Goal: Task Accomplishment & Management: Manage account settings

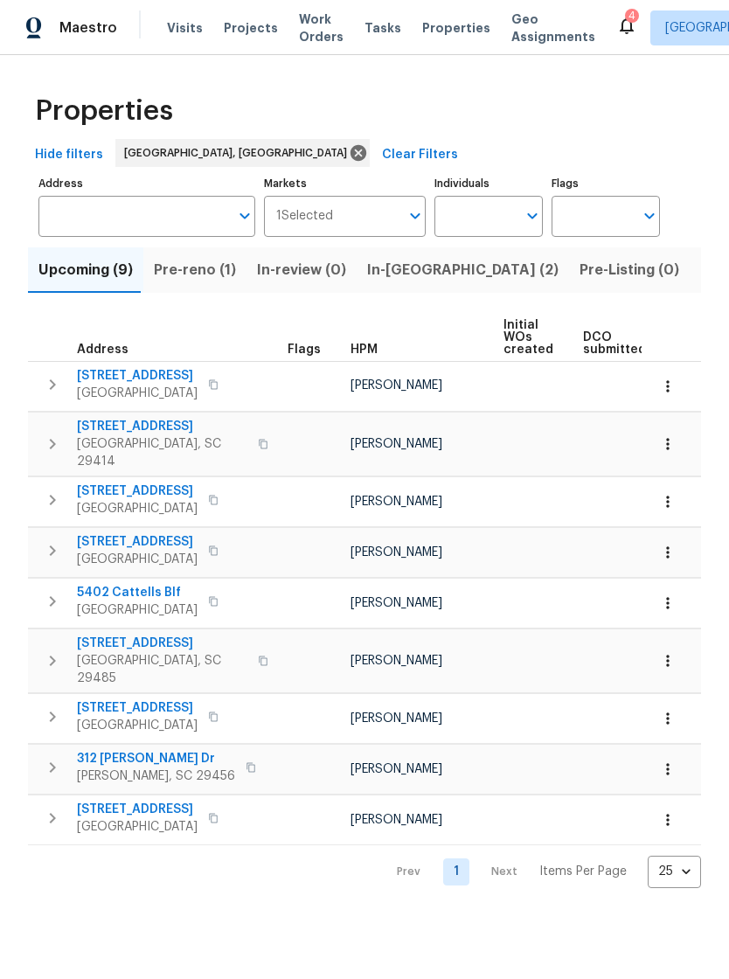
click at [303, 34] on span "Work Orders" at bounding box center [321, 27] width 45 height 35
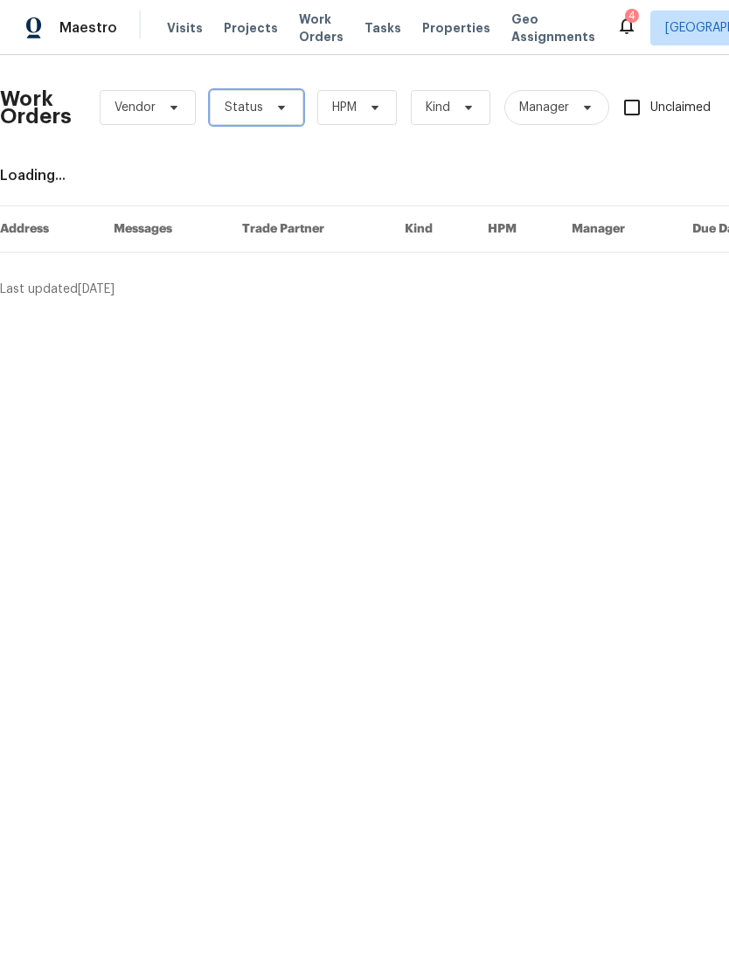
click at [275, 113] on icon at bounding box center [282, 108] width 14 height 14
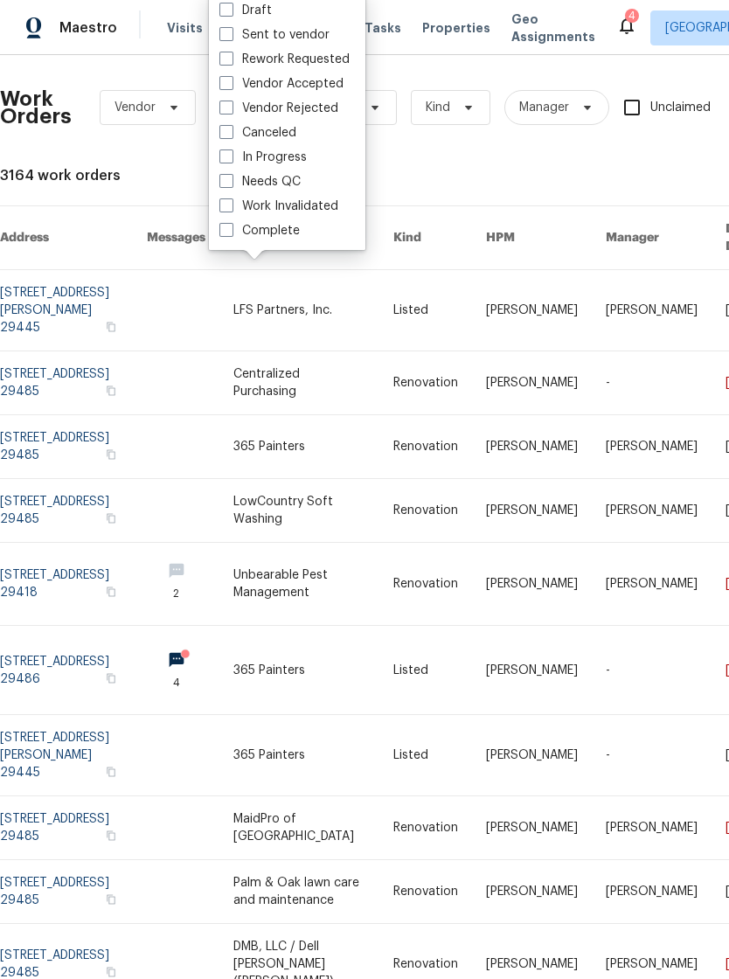
click at [227, 179] on span at bounding box center [226, 181] width 14 height 14
click at [227, 179] on input "Needs QC" at bounding box center [224, 178] width 11 height 11
checkbox input "true"
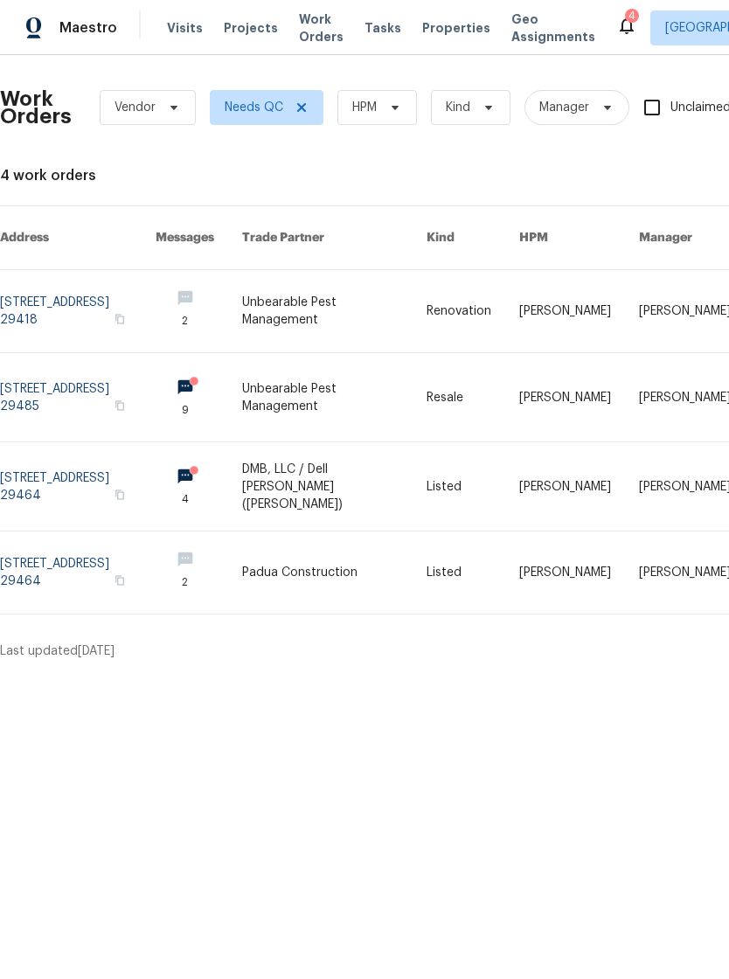
click at [625, 18] on div "4" at bounding box center [632, 16] width 14 height 14
click at [616, 29] on icon at bounding box center [626, 25] width 21 height 21
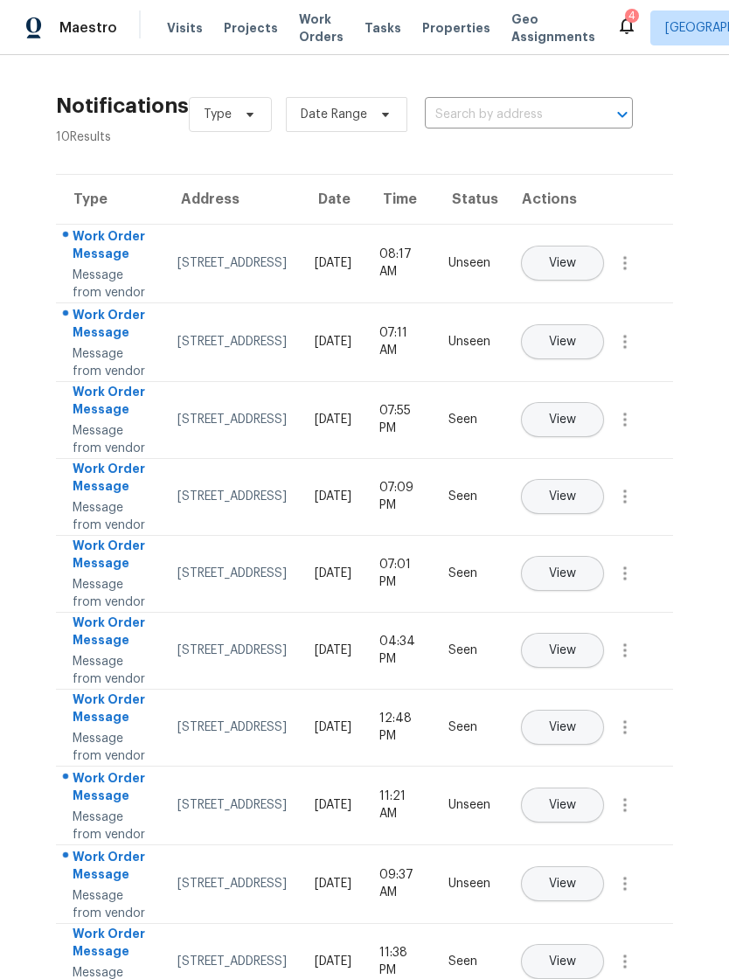
click at [576, 265] on span "View" at bounding box center [562, 263] width 27 height 13
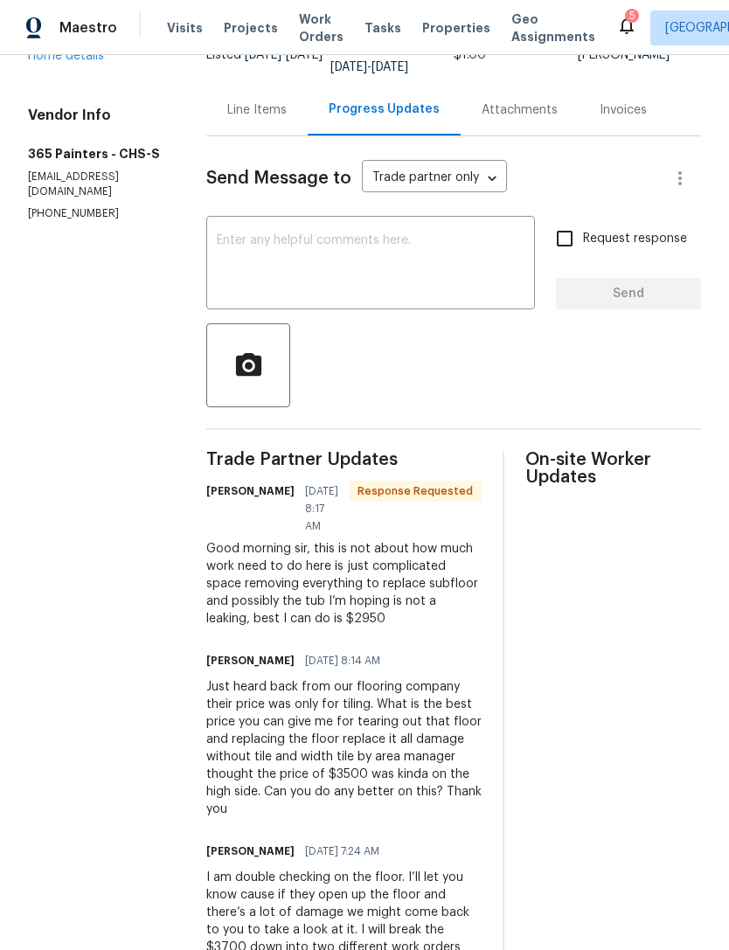
scroll to position [154, 0]
click at [335, 247] on textarea at bounding box center [371, 265] width 308 height 61
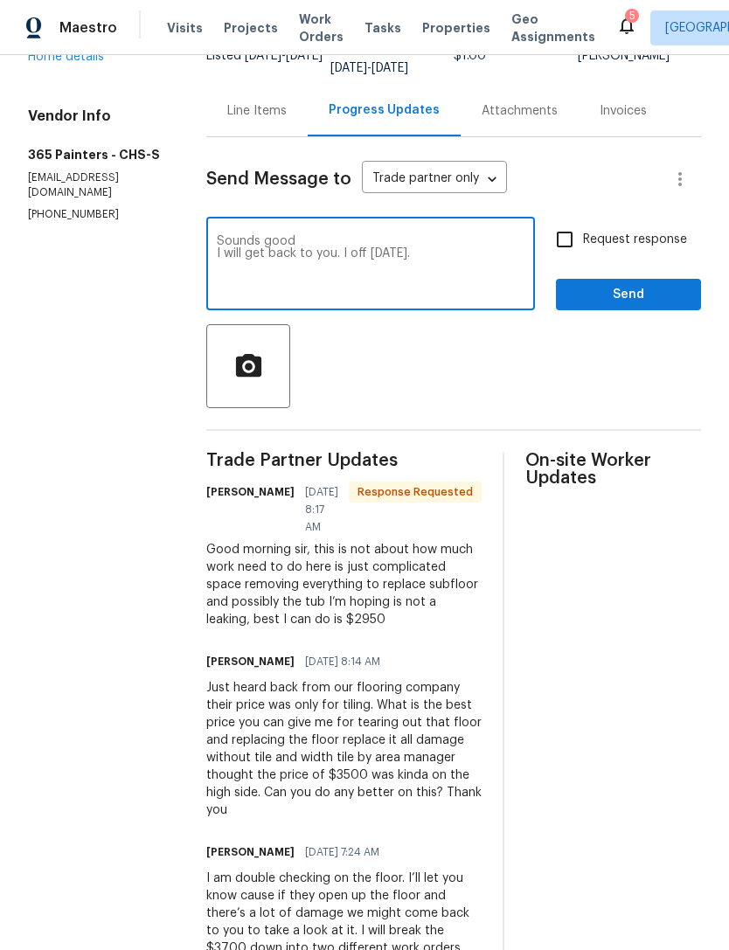
type textarea "Sounds good I will get back to you. I off [DATE]."
click at [571, 240] on input "Request response" at bounding box center [564, 239] width 37 height 37
checkbox input "true"
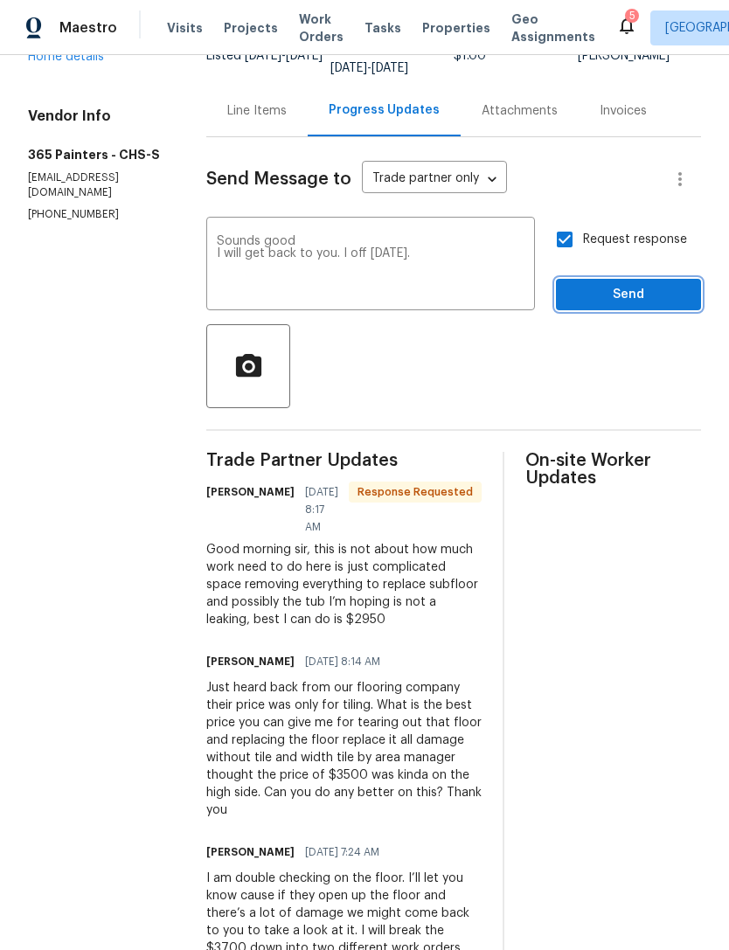
click at [634, 284] on button "Send" at bounding box center [628, 295] width 145 height 32
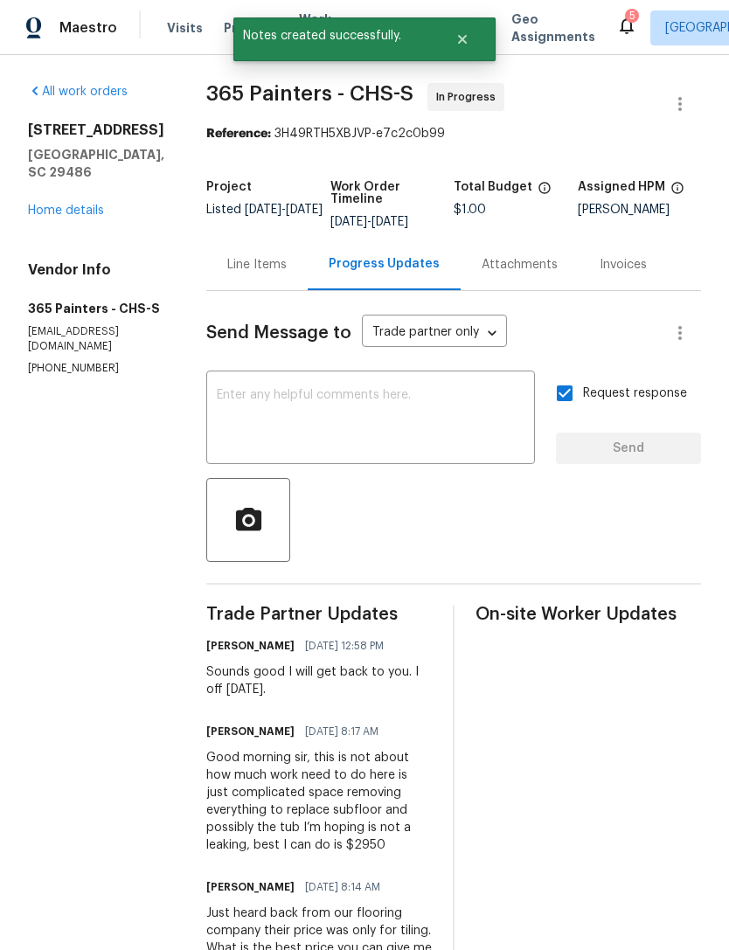
click at [630, 20] on div "5" at bounding box center [633, 15] width 6 height 17
click at [620, 30] on icon at bounding box center [627, 25] width 14 height 17
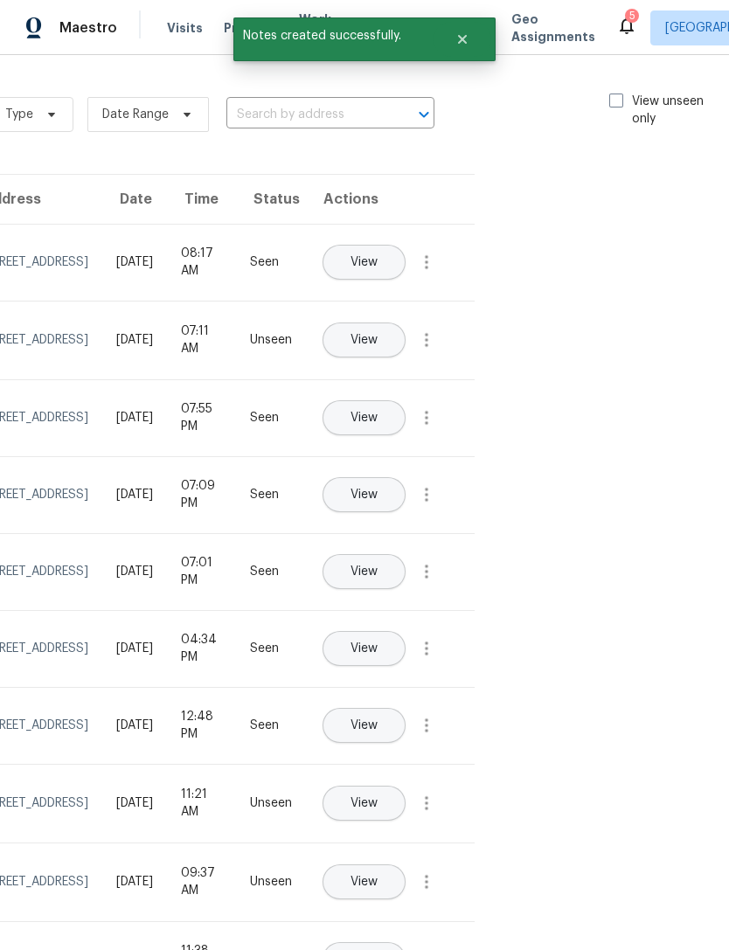
scroll to position [0, 197]
click at [619, 97] on span at bounding box center [618, 101] width 14 height 14
click at [619, 97] on input "View unseen only" at bounding box center [616, 98] width 11 height 11
checkbox input "true"
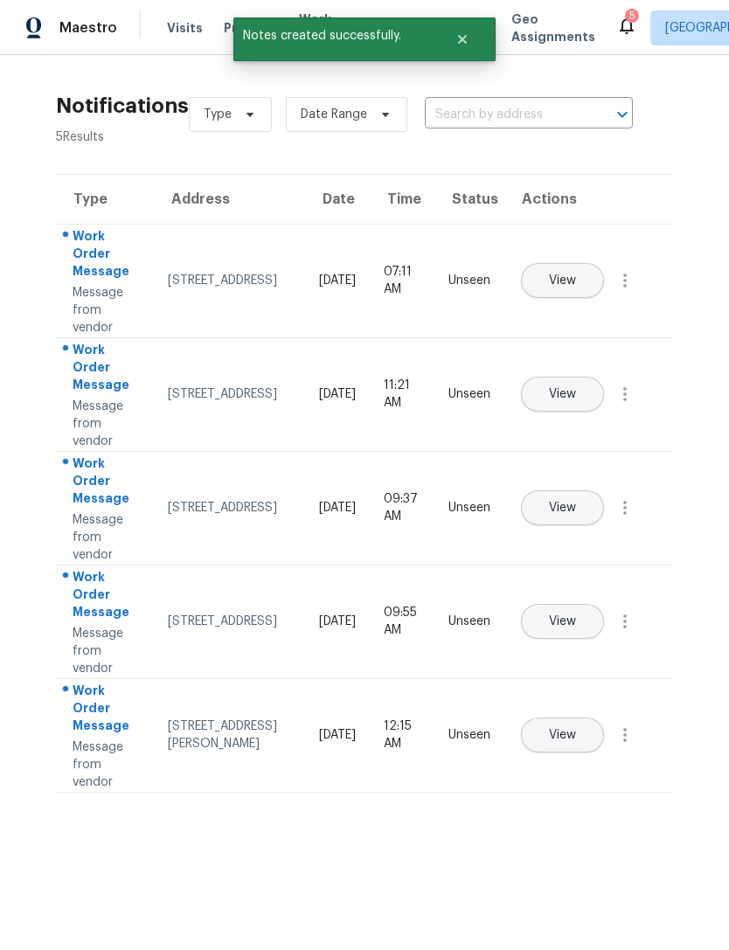
scroll to position [0, 0]
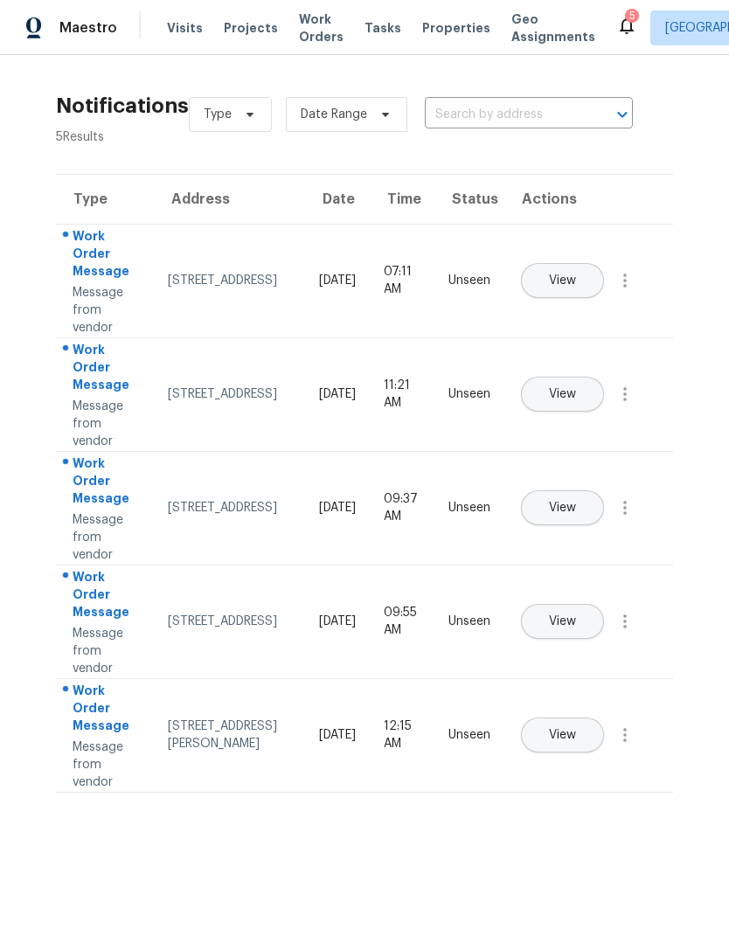
click at [576, 388] on span "View" at bounding box center [562, 394] width 27 height 13
click at [430, 31] on span "Properties" at bounding box center [456, 27] width 68 height 17
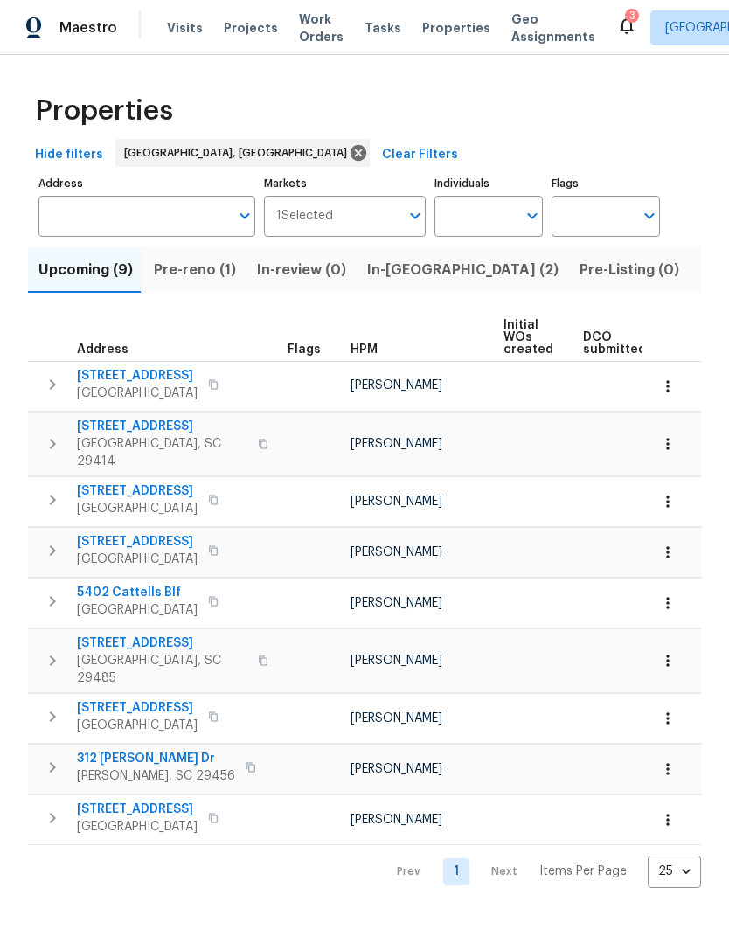
click at [184, 32] on span "Visits" at bounding box center [185, 27] width 36 height 17
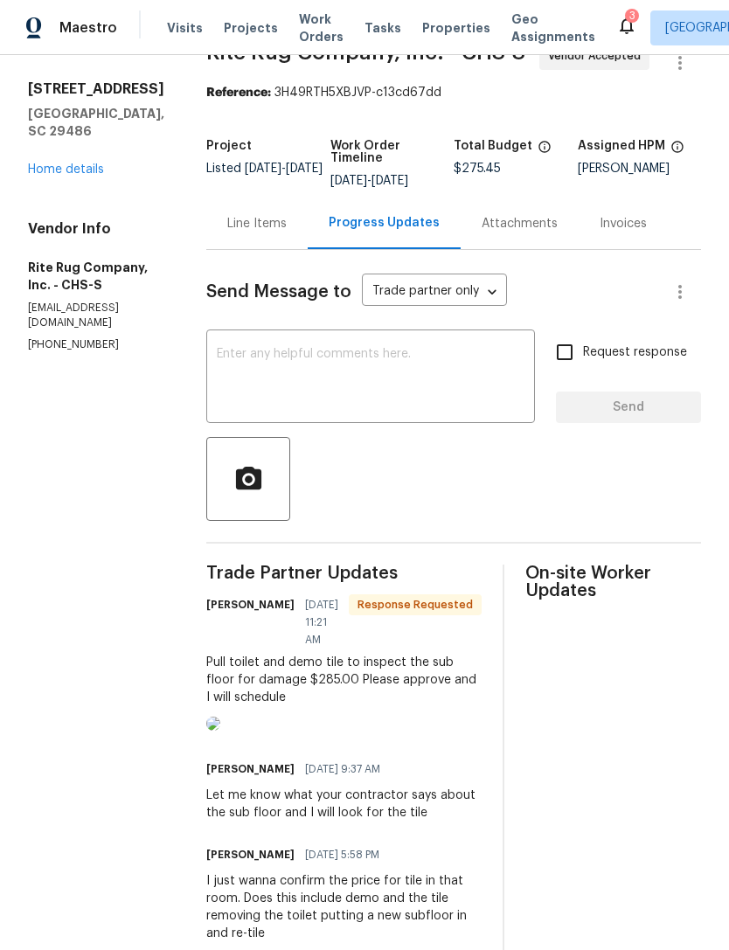
scroll to position [48, 0]
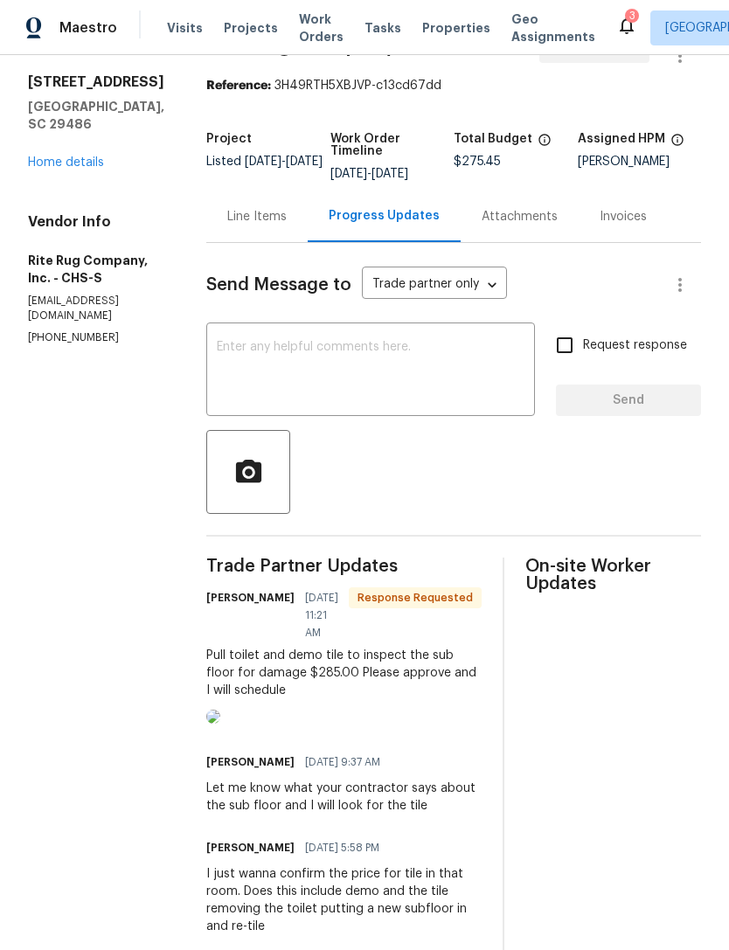
click at [385, 354] on div "x ​" at bounding box center [370, 371] width 329 height 89
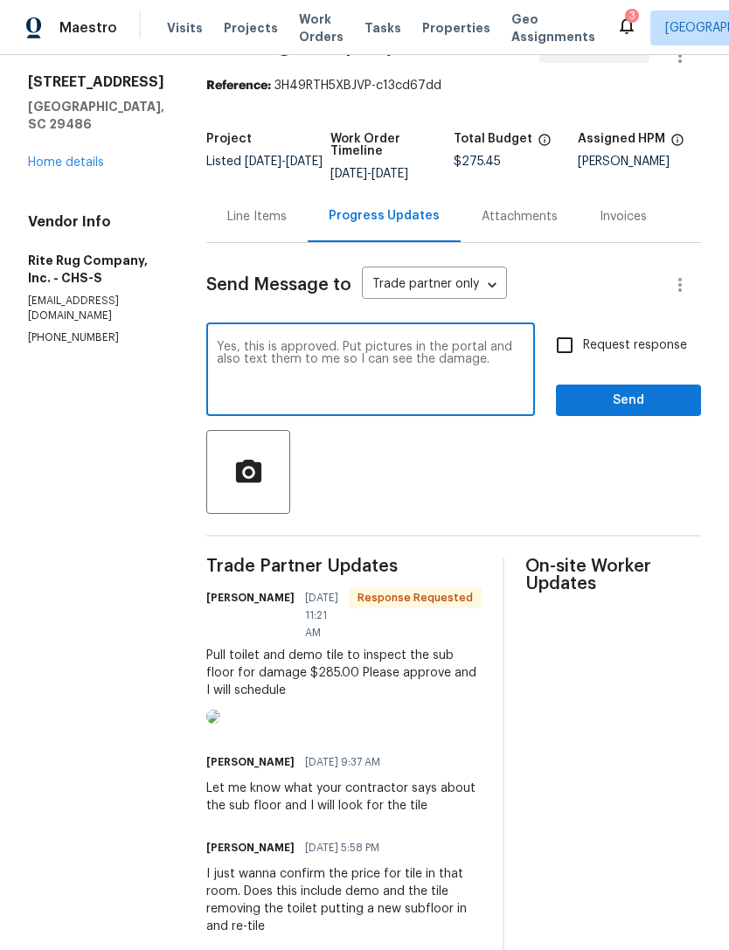
type textarea "Yes, this is approved. Put pictures in the portal and also text them to me so I…"
click at [567, 364] on input "Request response" at bounding box center [564, 345] width 37 height 37
checkbox input "true"
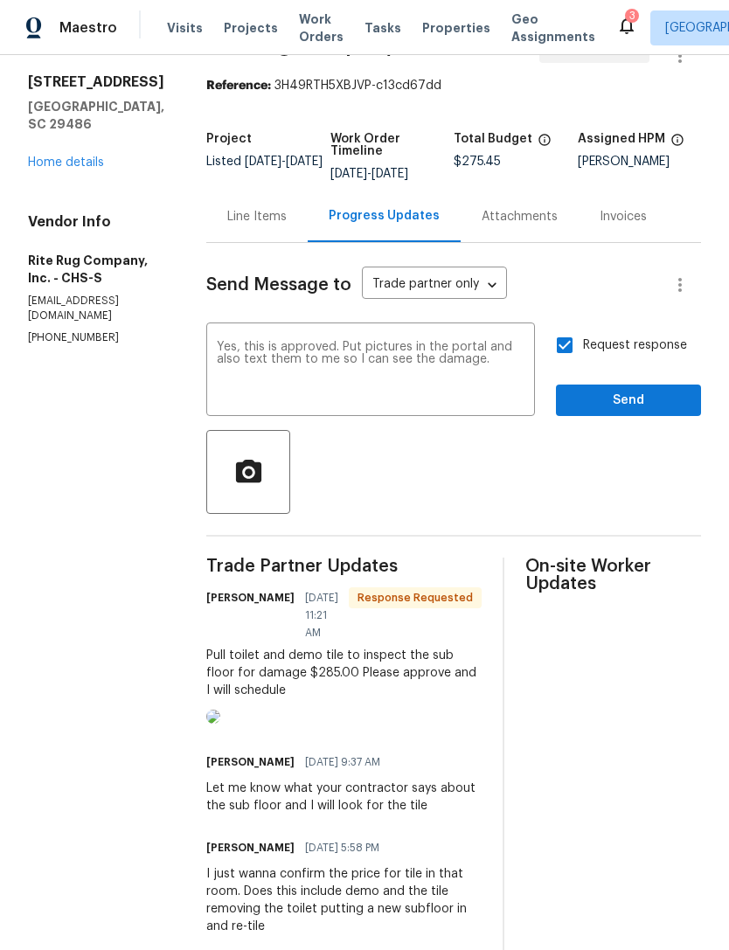
click at [287, 226] on div "Line Items" at bounding box center [256, 216] width 59 height 17
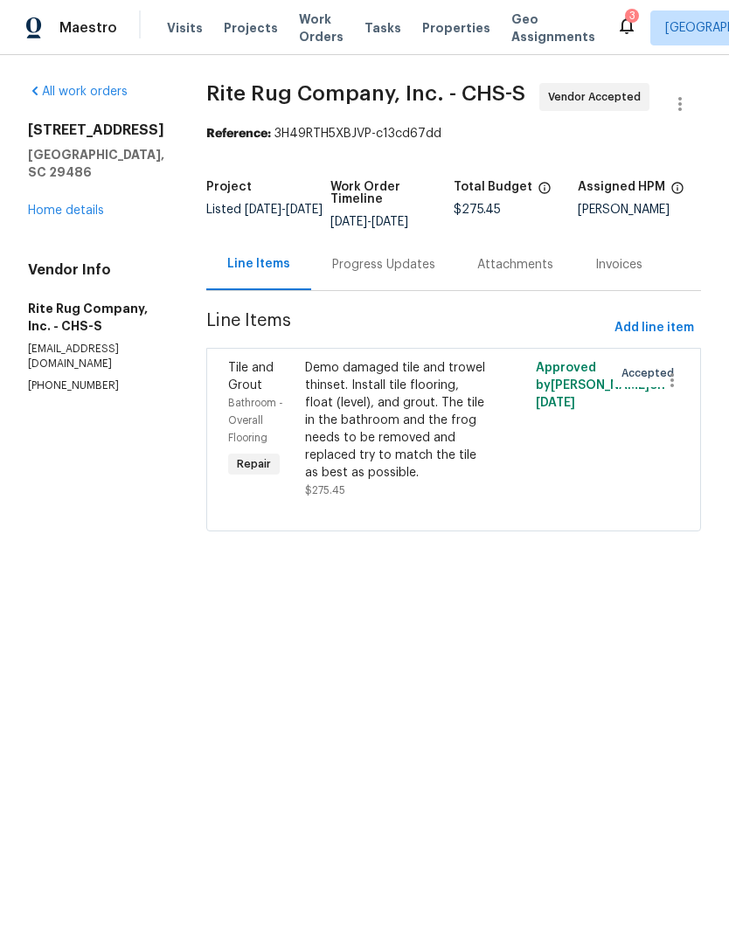
click at [425, 274] on div "Progress Updates" at bounding box center [383, 265] width 145 height 52
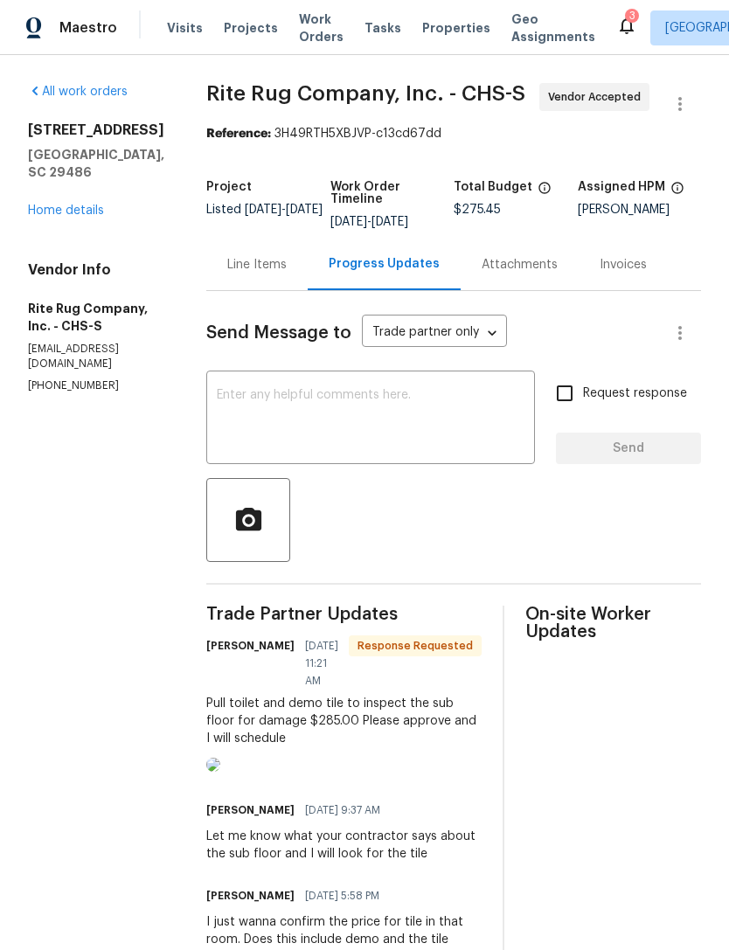
click at [287, 274] on div "Line Items" at bounding box center [256, 264] width 59 height 17
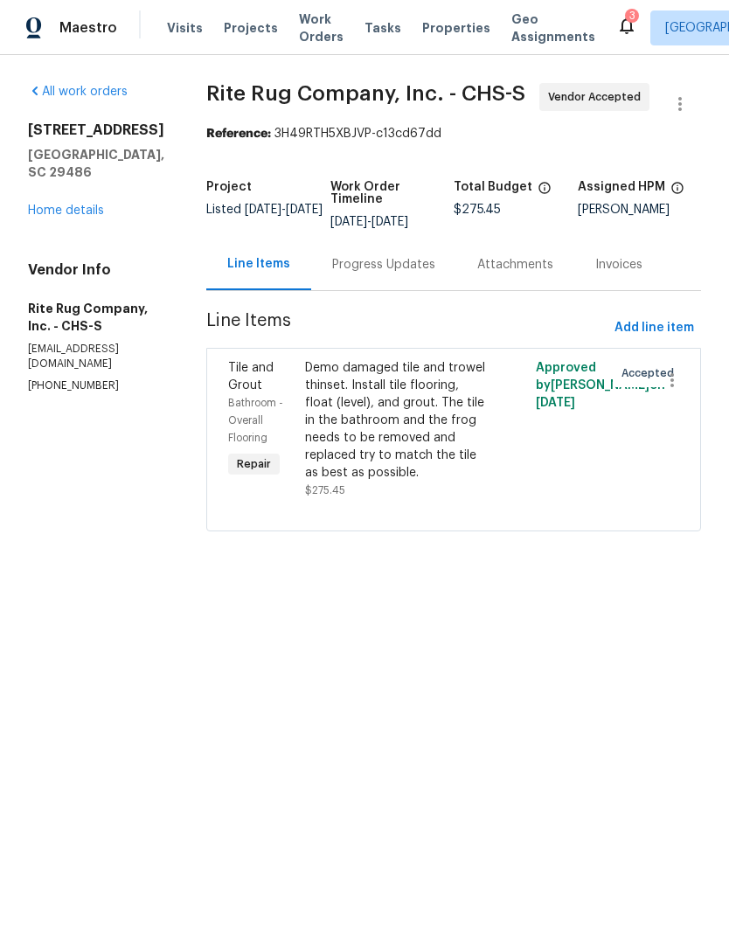
click at [428, 434] on div "Demo damaged tile and trowel thinset. Install tile flooring, float (level), and…" at bounding box center [396, 420] width 182 height 122
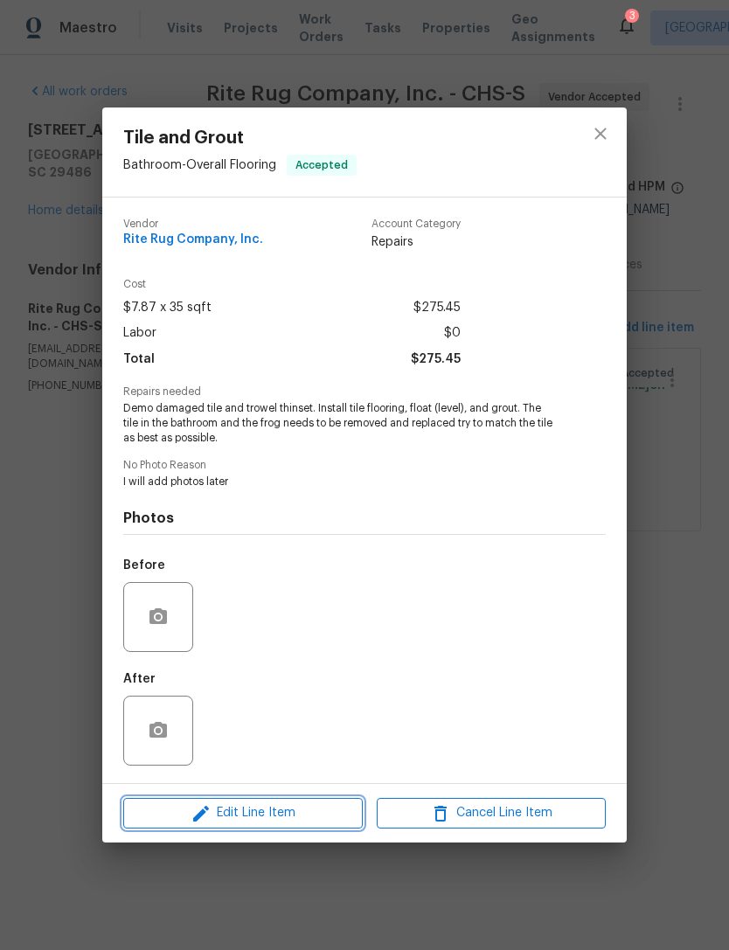
click at [290, 815] on span "Edit Line Item" at bounding box center [243, 814] width 229 height 22
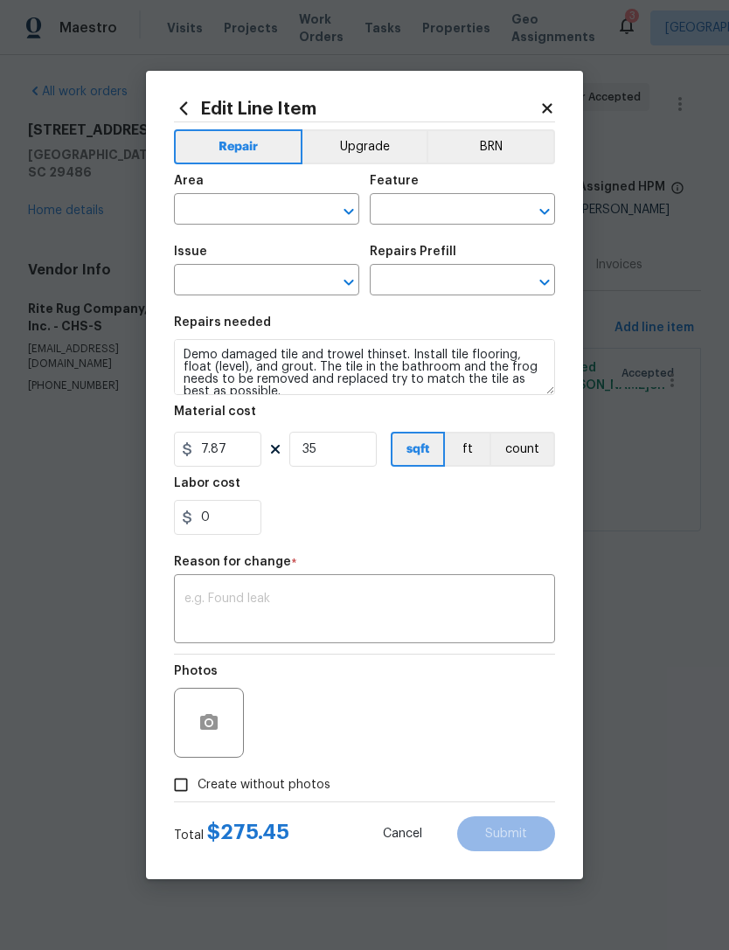
type input "Bathroom"
type input "Overall Flooring"
type input "Tile and Grout"
type input "Demo and install tiles $7.87"
click at [242, 449] on input "7.87" at bounding box center [217, 449] width 87 height 35
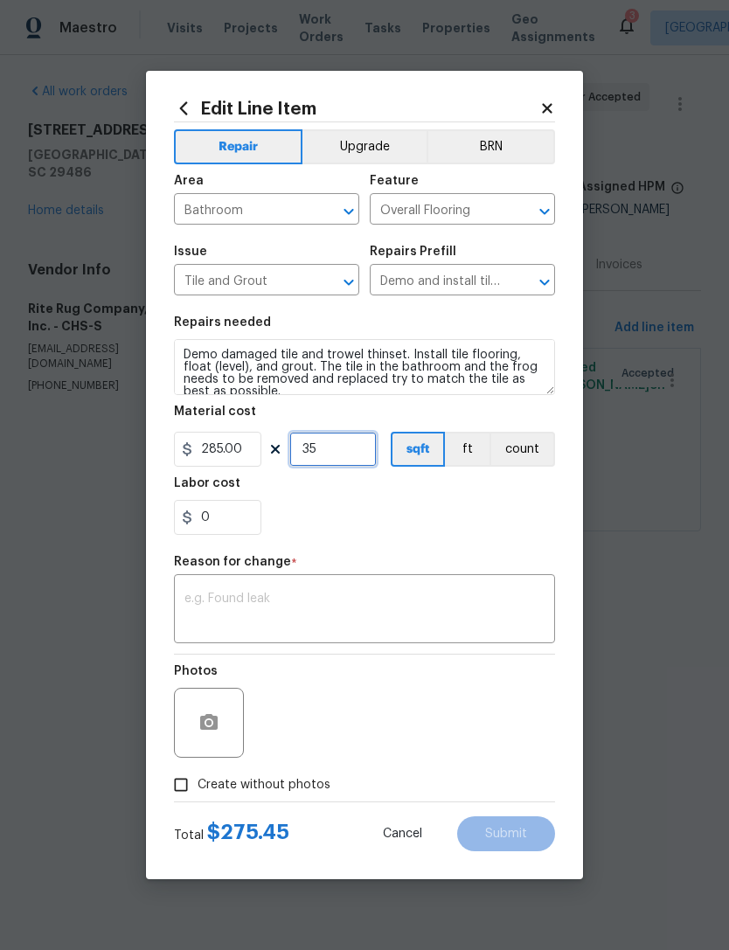
click at [343, 454] on input "35" at bounding box center [332, 449] width 87 height 35
type input "285"
type input "1"
click at [332, 585] on div "x ​" at bounding box center [364, 611] width 381 height 65
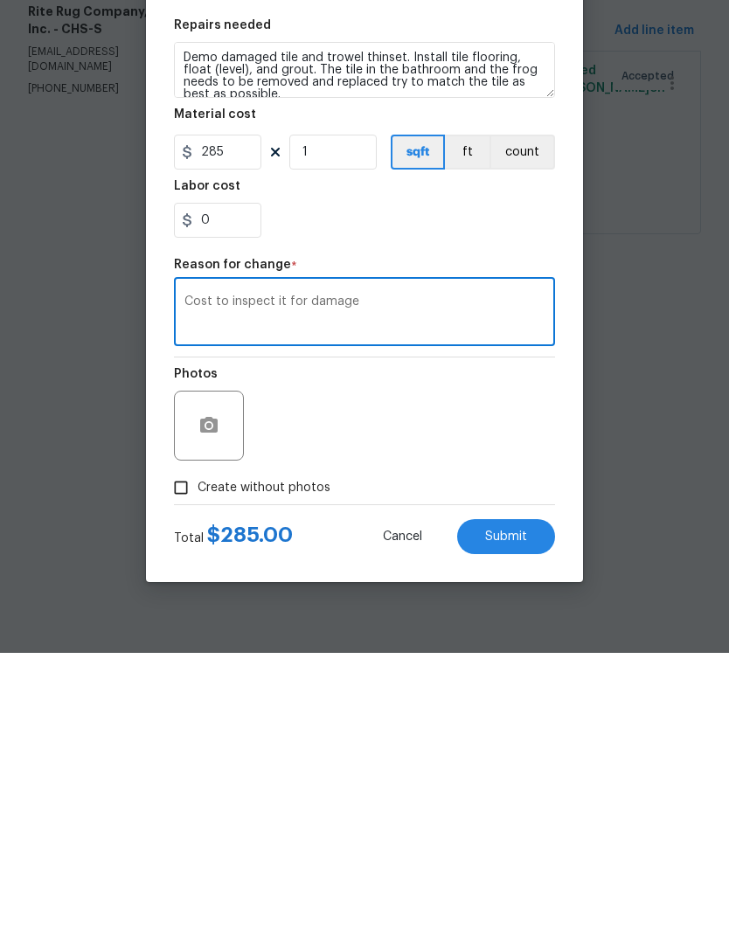
type textarea "Cost to inspect it for damage"
click at [526, 828] on span "Submit" at bounding box center [506, 834] width 42 height 13
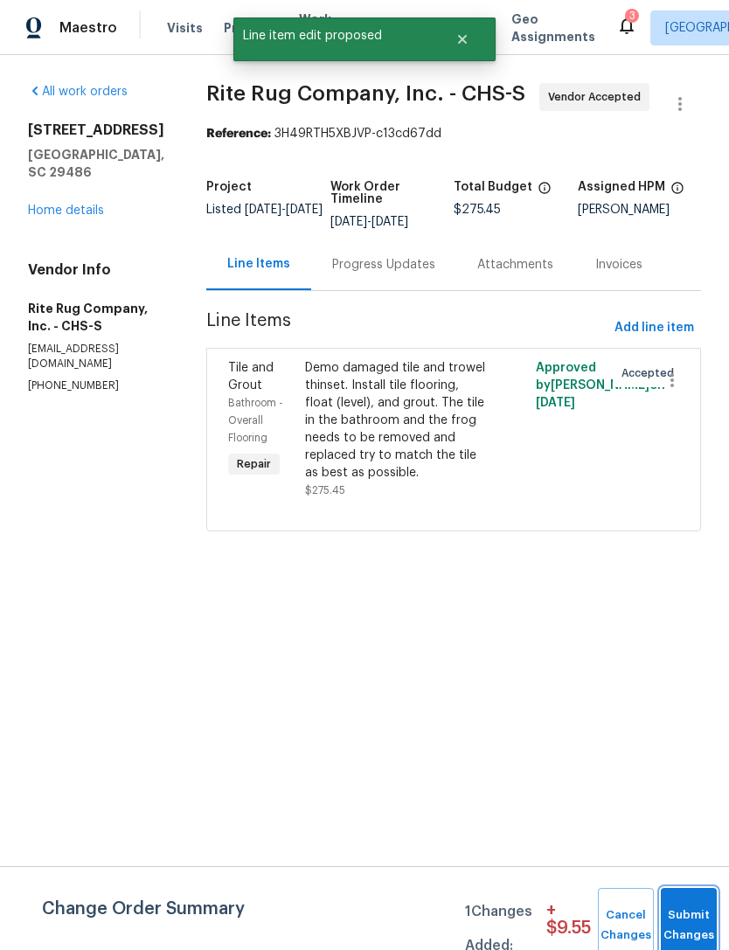
click at [684, 917] on button "Submit Changes" at bounding box center [689, 925] width 56 height 75
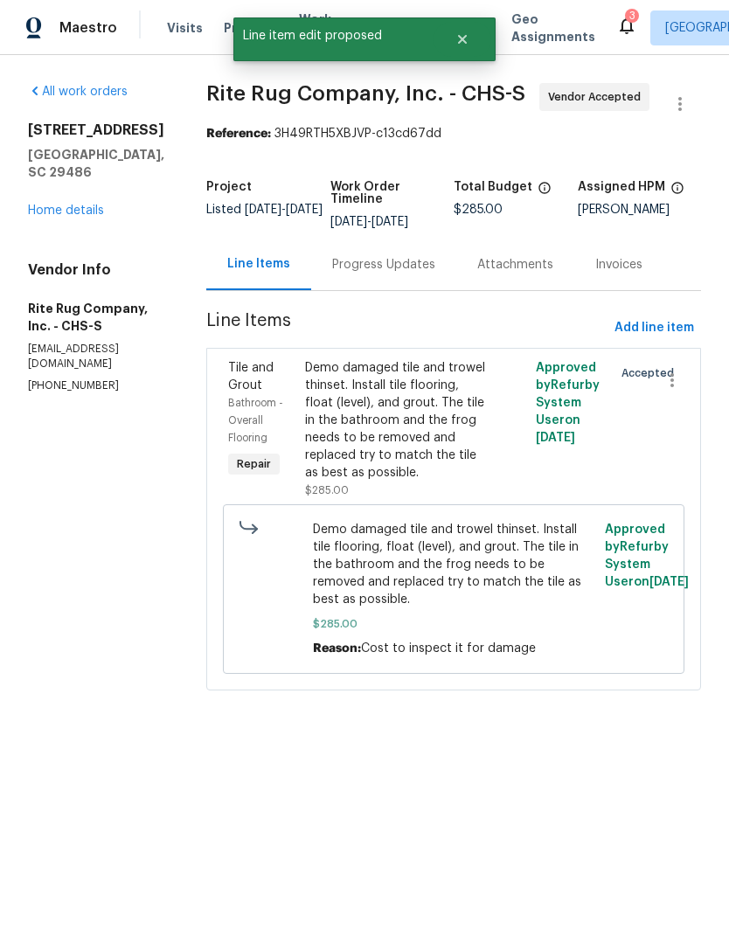
click at [432, 274] on div "Progress Updates" at bounding box center [383, 264] width 103 height 17
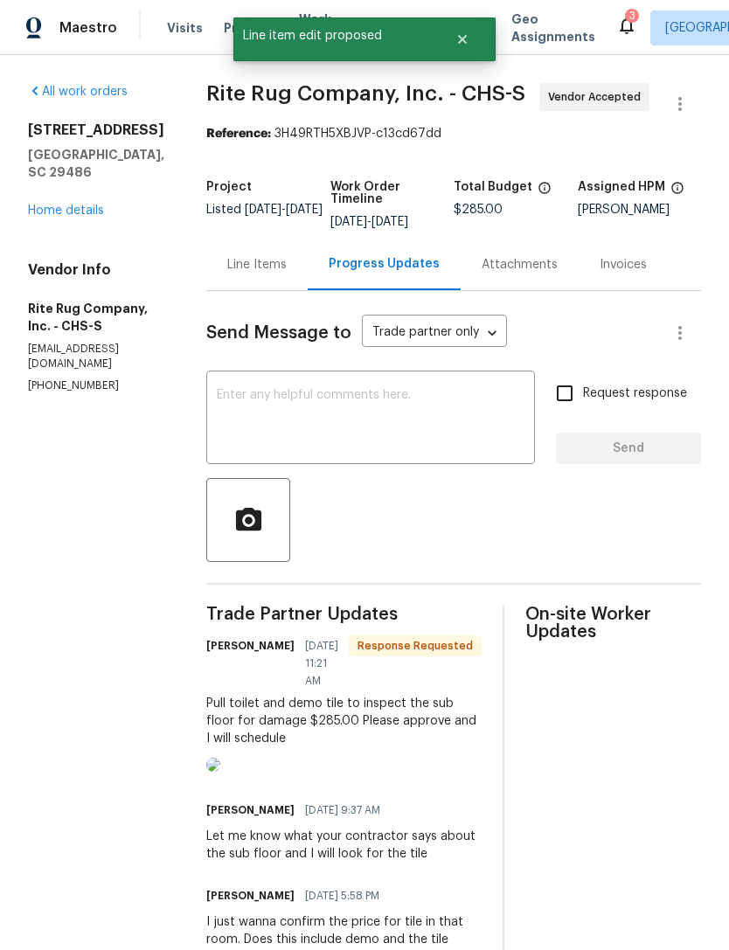
click at [429, 419] on textarea at bounding box center [371, 419] width 308 height 61
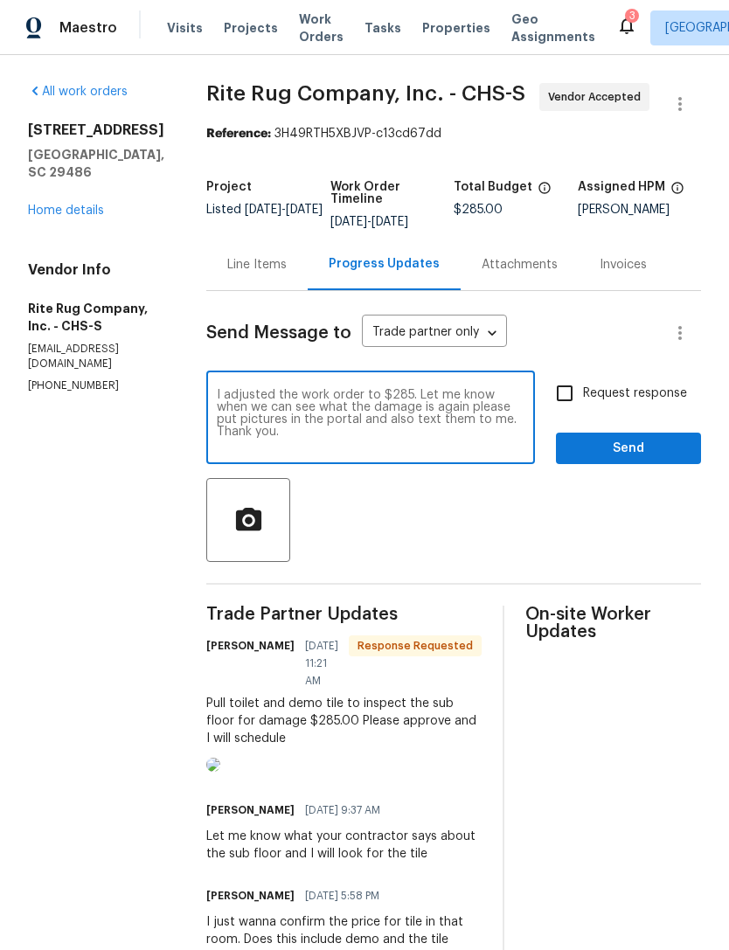
type textarea "I adjusted the work order to $285. Let me know when we can see what the damage …"
click at [574, 406] on input "Request response" at bounding box center [564, 393] width 37 height 37
checkbox input "true"
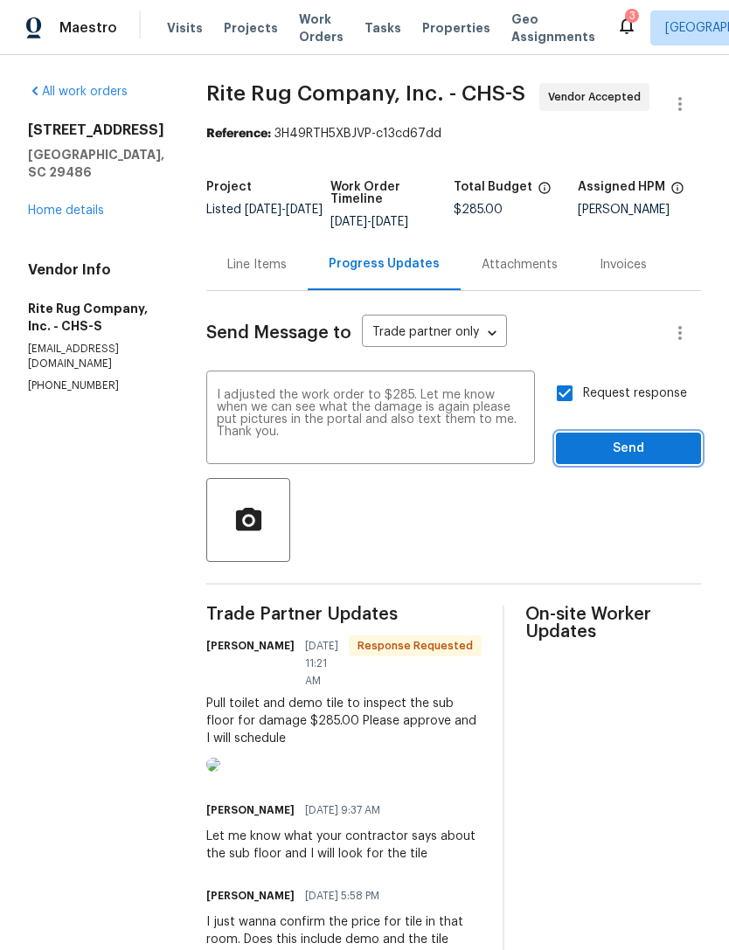
click at [625, 460] on span "Send" at bounding box center [628, 449] width 117 height 22
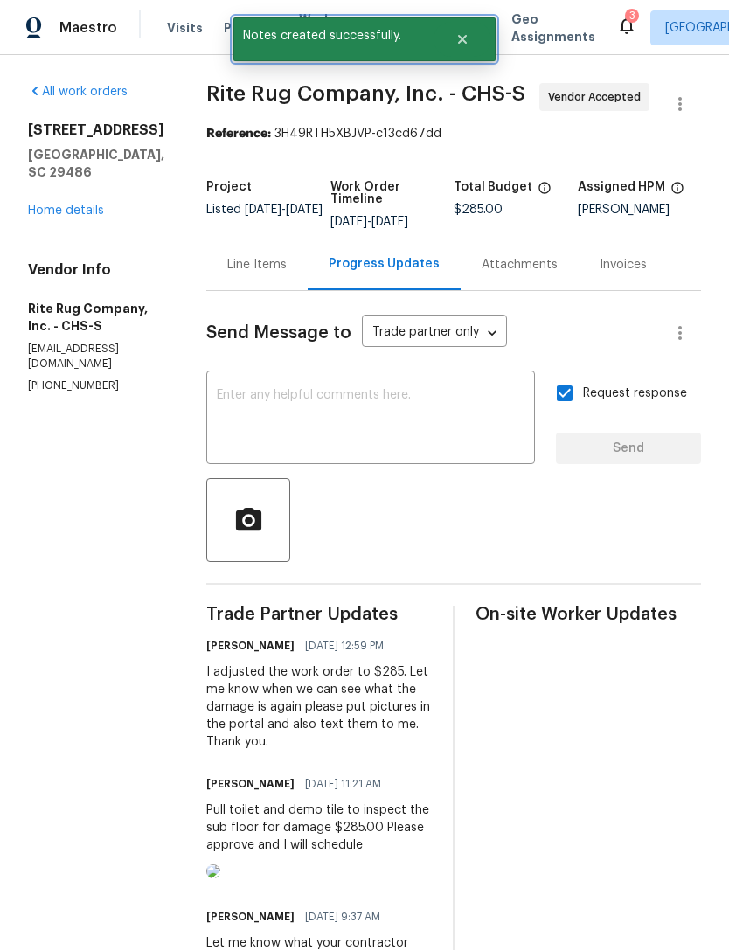
click at [473, 37] on button "Close" at bounding box center [463, 39] width 58 height 35
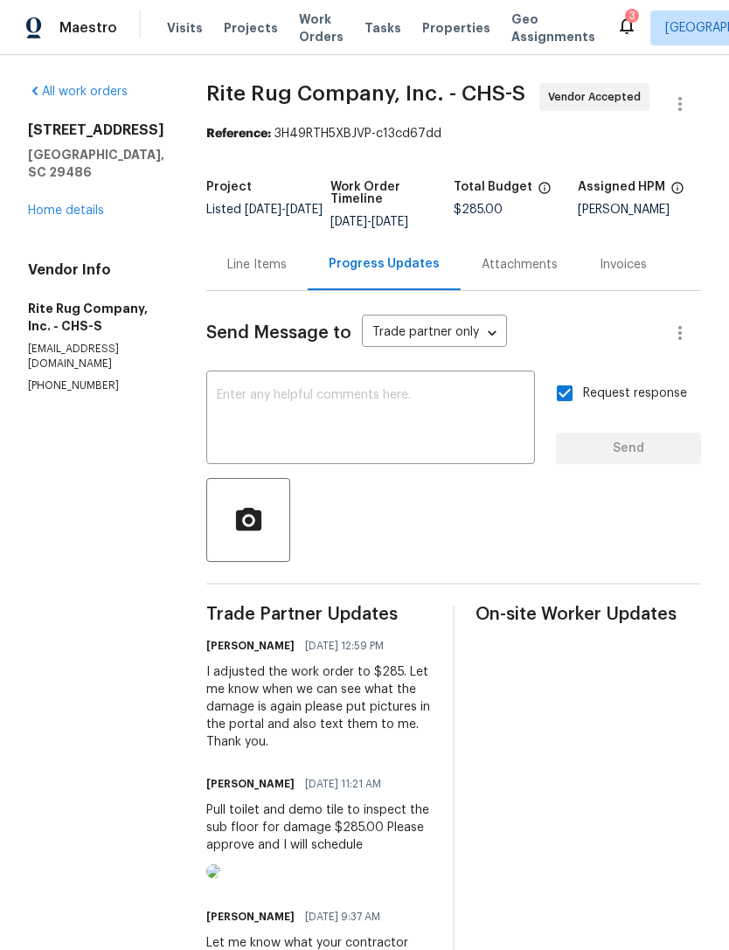
click at [616, 16] on icon at bounding box center [626, 25] width 21 height 21
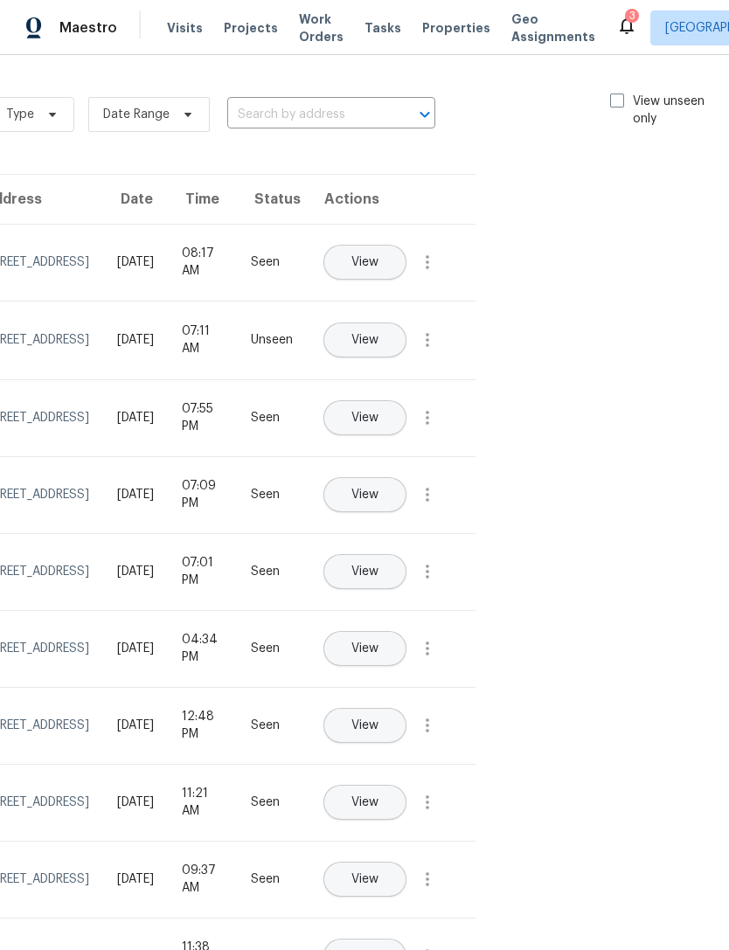
scroll to position [0, 197]
click at [623, 97] on label "View unseen only" at bounding box center [672, 110] width 122 height 35
click at [623, 97] on input "View unseen only" at bounding box center [616, 98] width 11 height 11
checkbox input "true"
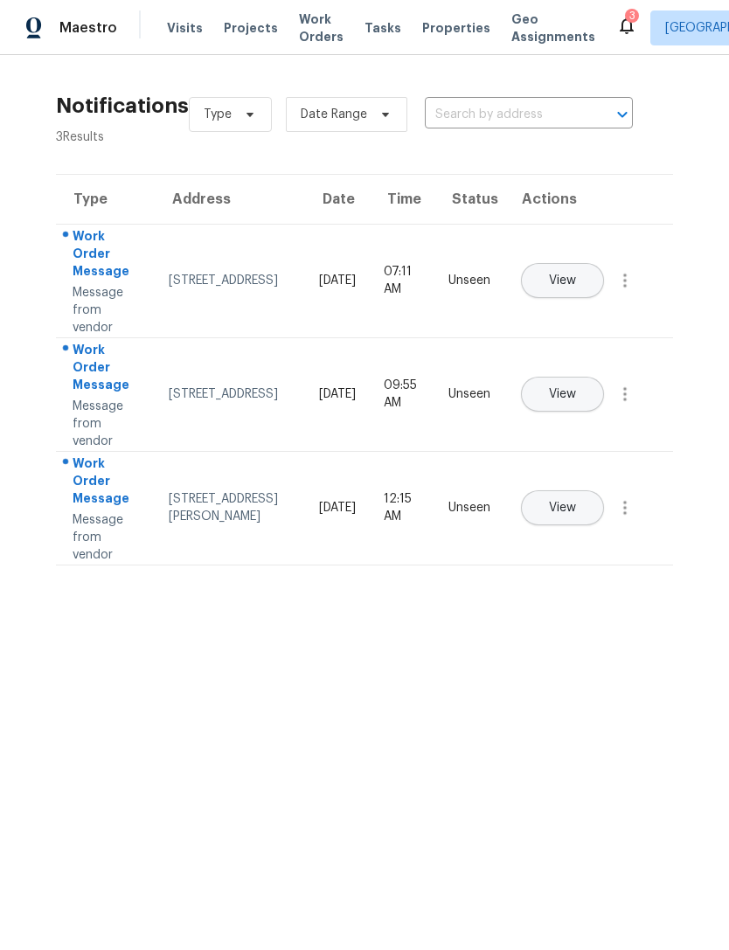
scroll to position [0, 0]
